Goal: Navigation & Orientation: Find specific page/section

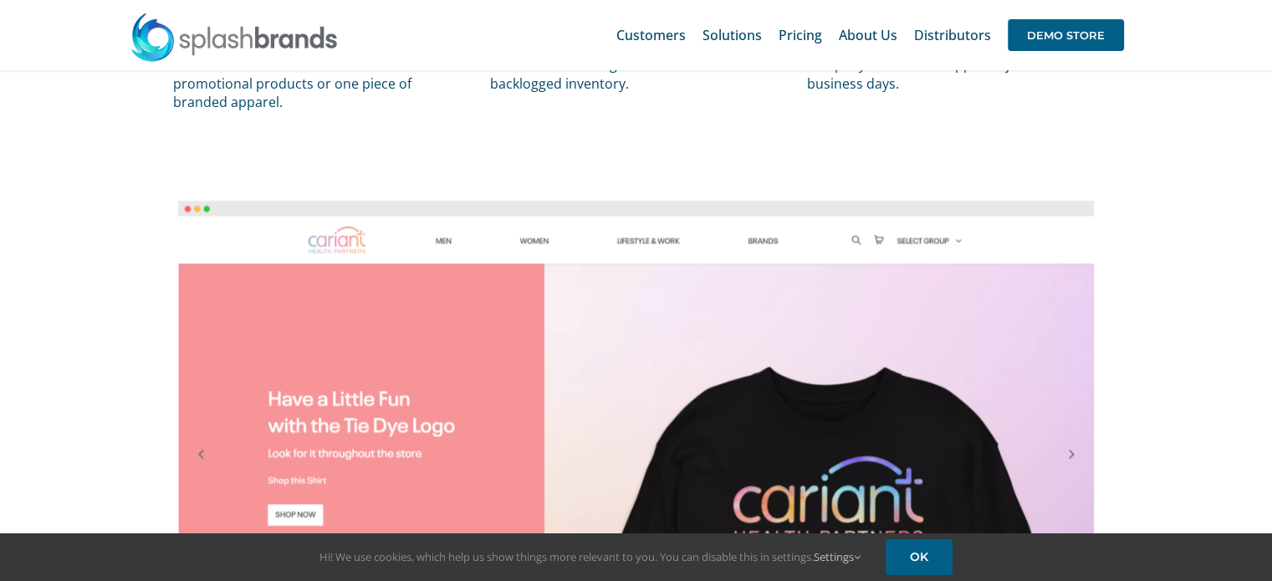
scroll to position [836, 0]
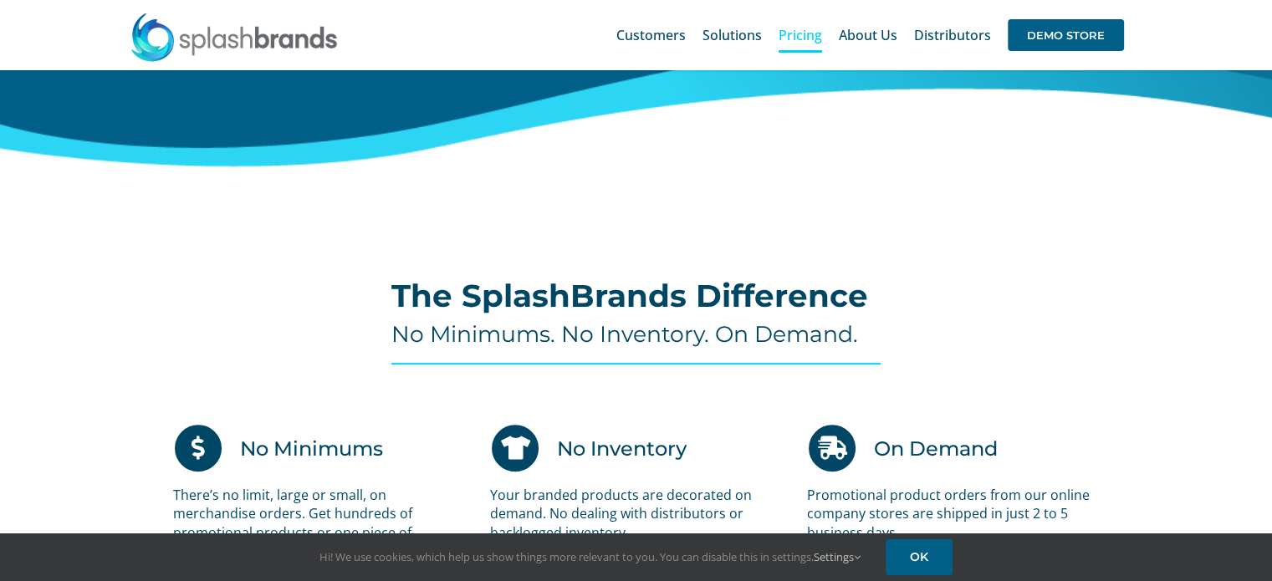
click at [800, 42] on span "Pricing" at bounding box center [800, 34] width 43 height 13
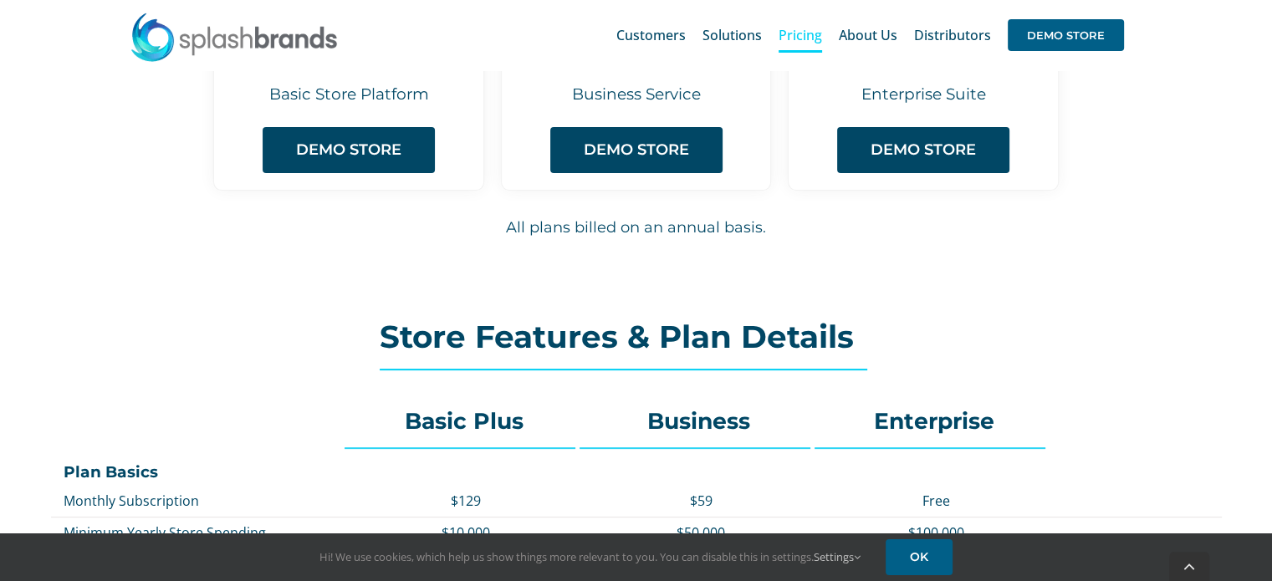
scroll to position [279, 0]
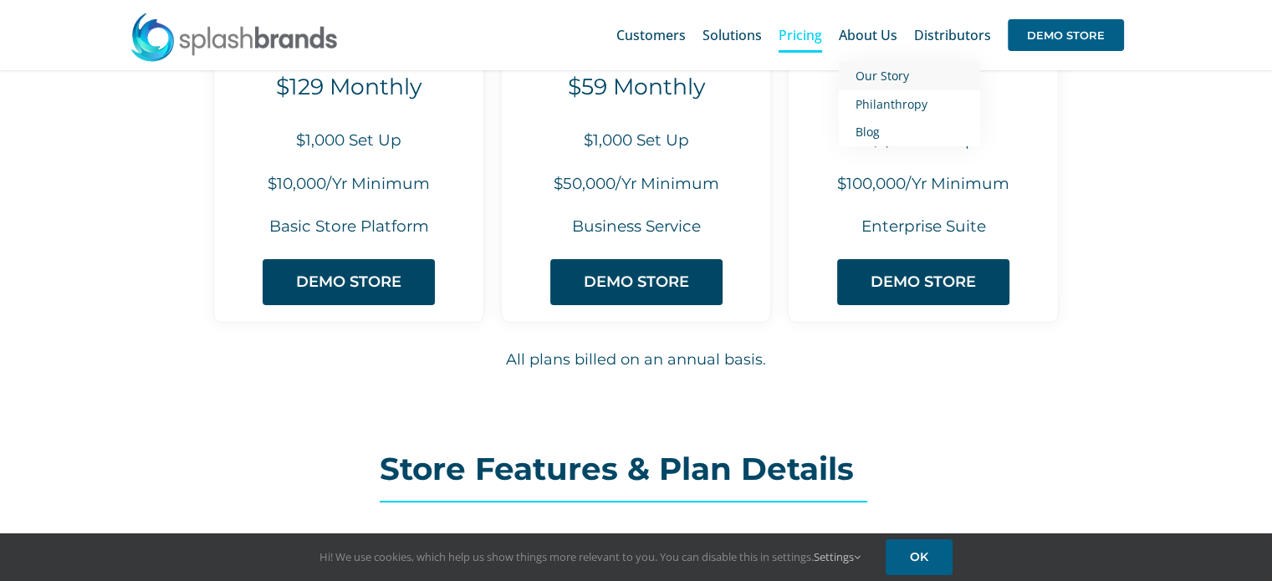
click at [903, 79] on span "Our Story" at bounding box center [883, 76] width 54 height 16
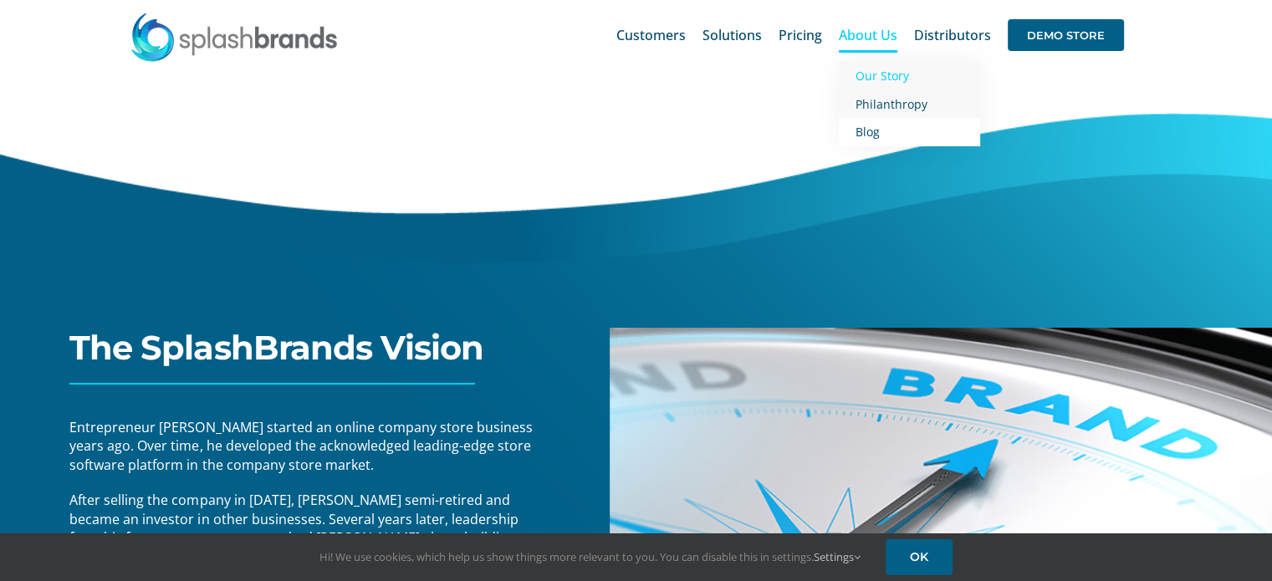
click at [905, 108] on span "Philanthropy" at bounding box center [892, 104] width 72 height 16
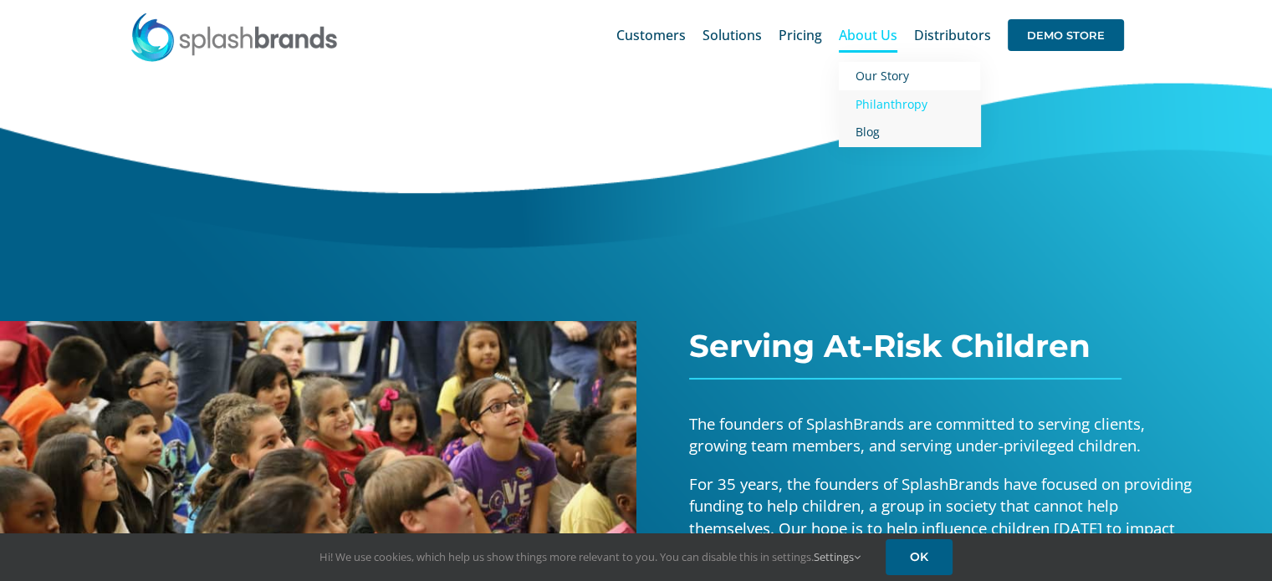
click at [867, 128] on span "Blog" at bounding box center [868, 132] width 24 height 16
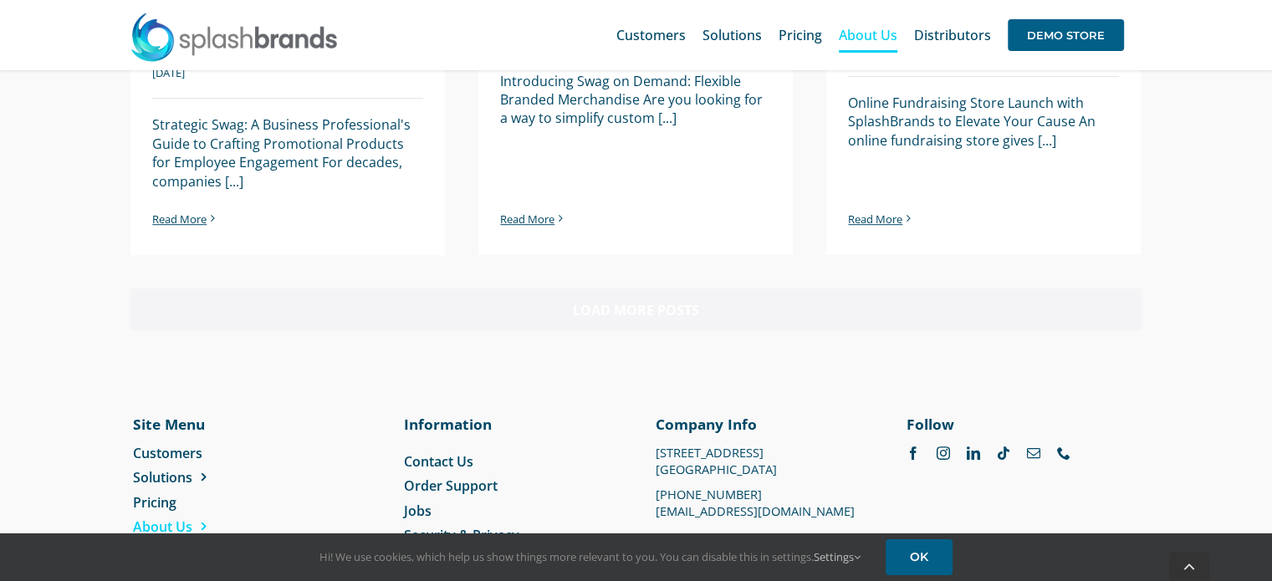
scroll to position [1227, 0]
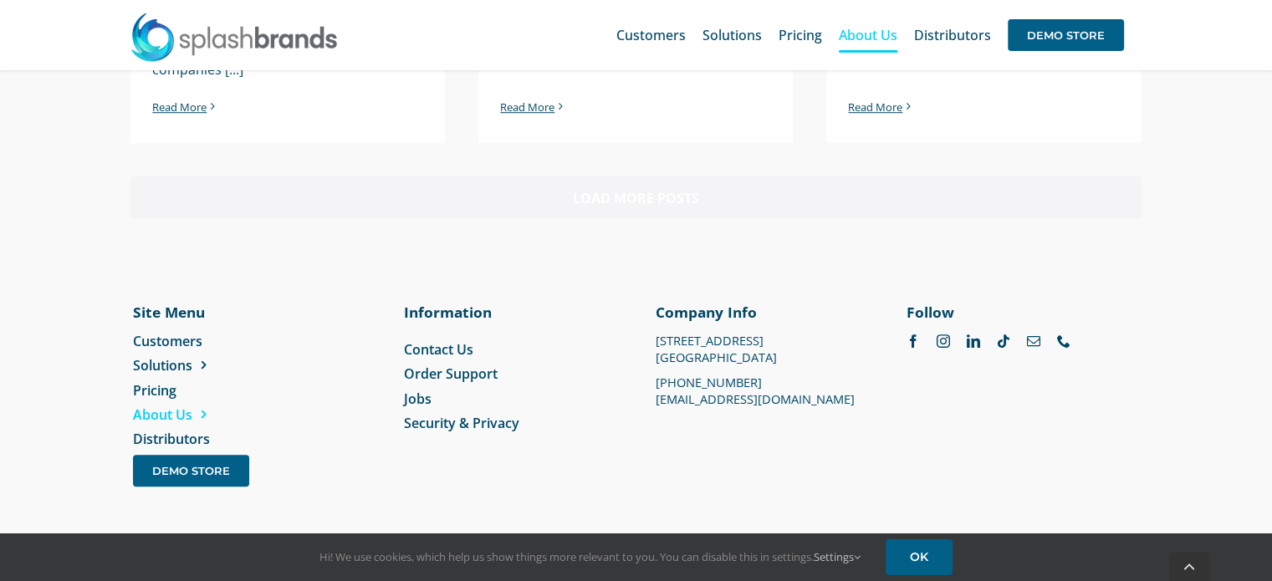
click at [412, 400] on span "Jobs" at bounding box center [418, 399] width 28 height 18
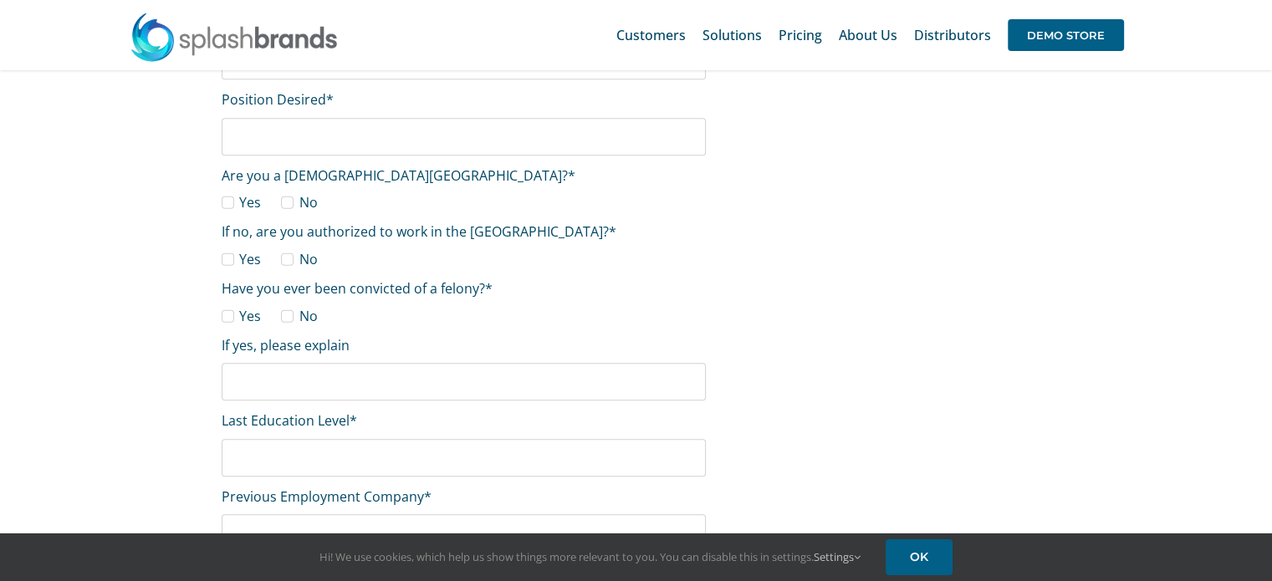
scroll to position [720, 0]
